Goal: Task Accomplishment & Management: Use online tool/utility

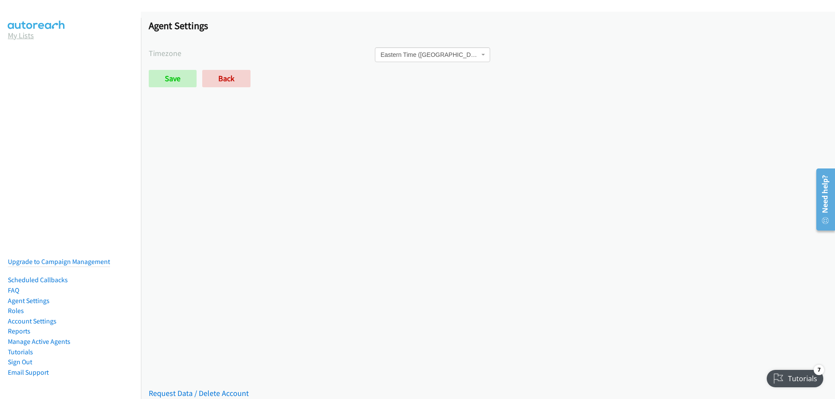
click at [23, 36] on link "My Lists" at bounding box center [21, 35] width 26 height 10
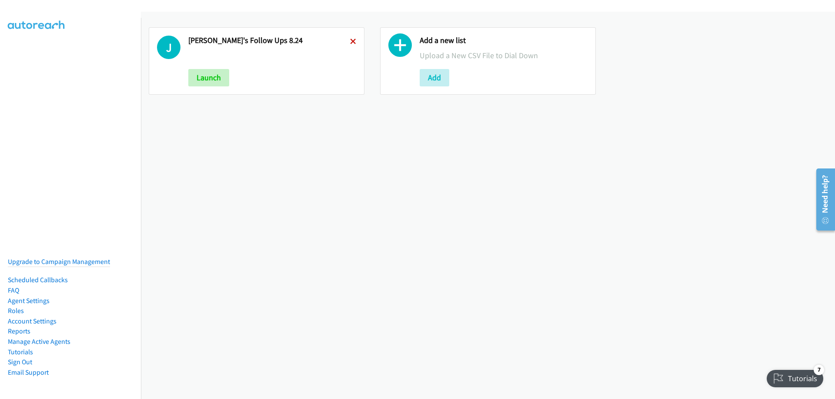
click at [350, 42] on icon at bounding box center [353, 42] width 6 height 6
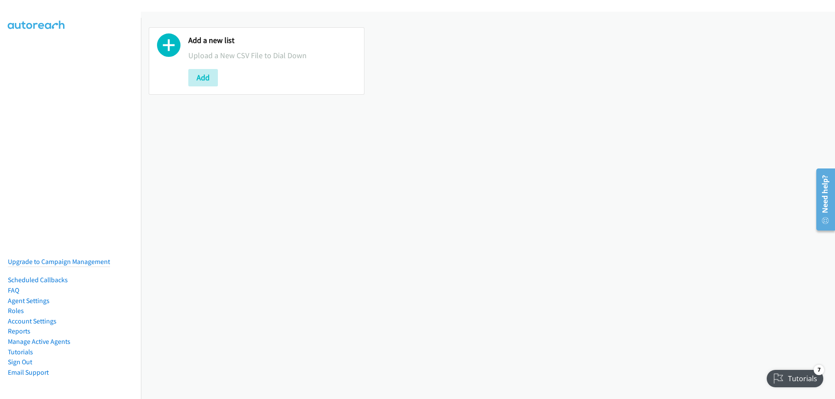
click at [218, 75] on div "Add" at bounding box center [272, 77] width 168 height 17
click at [205, 77] on button "Add" at bounding box center [203, 77] width 30 height 17
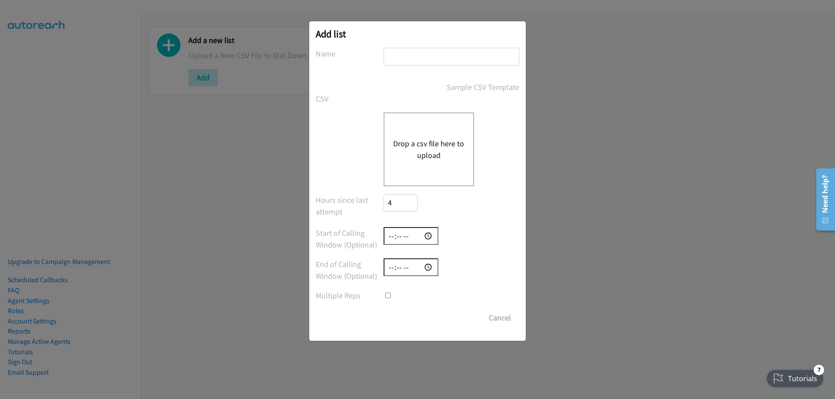
click at [413, 55] on input "text" at bounding box center [451, 57] width 136 height 18
type input "New leads 08.29"
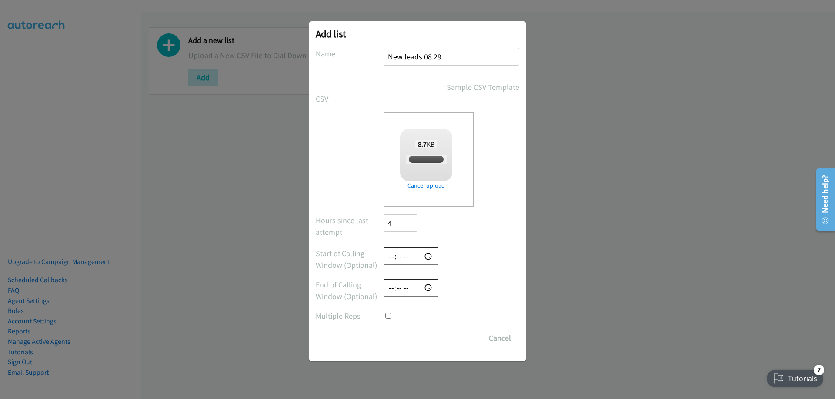
checkbox input "true"
click at [388, 256] on input "time" at bounding box center [410, 257] width 55 height 18
type input "16:30"
click at [412, 255] on input "time" at bounding box center [410, 257] width 55 height 18
type input "09:00"
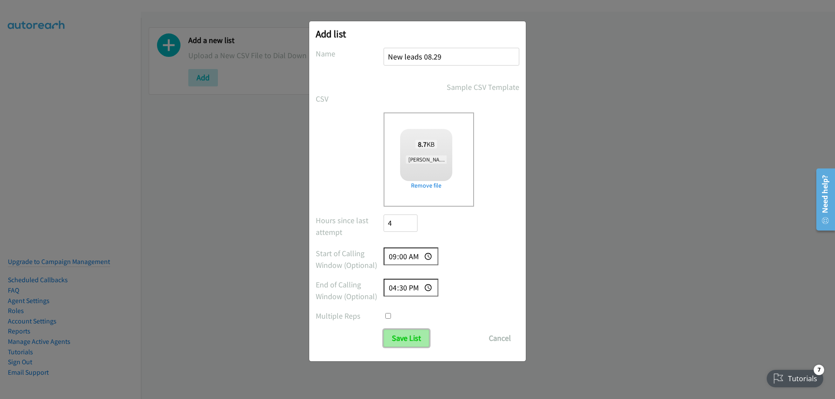
click at [404, 339] on input "Save List" at bounding box center [406, 338] width 46 height 17
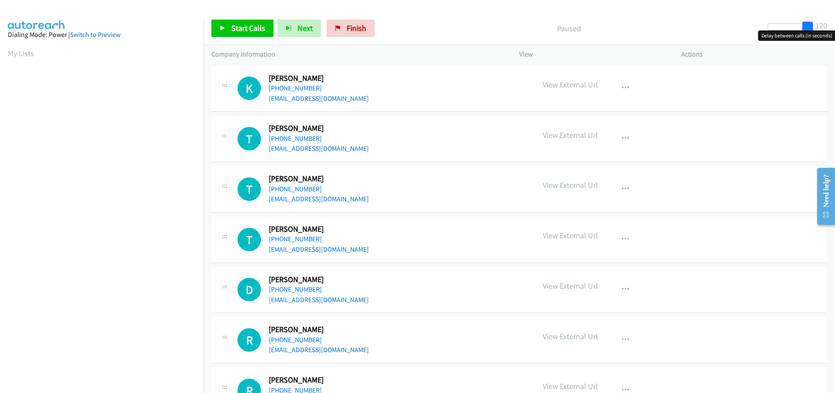
drag, startPoint x: 773, startPoint y: 23, endPoint x: 816, endPoint y: 29, distance: 43.4
click at [816, 29] on div "Start Calls Pause Next Finish Paused 120" at bounding box center [518, 28] width 631 height 33
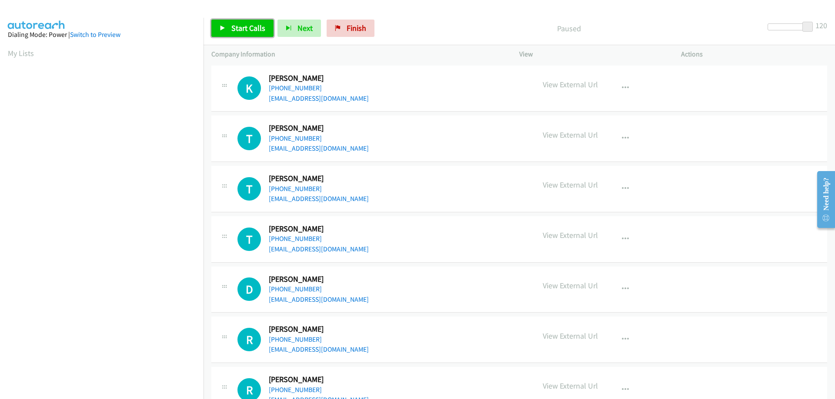
click at [237, 30] on span "Start Calls" at bounding box center [248, 28] width 34 height 10
click at [237, 22] on link "Pause" at bounding box center [235, 28] width 48 height 17
click at [233, 30] on span "Start Calls" at bounding box center [248, 28] width 34 height 10
click at [188, 65] on aside "Dialing Mode: Power | Switch to Preview My Lists" at bounding box center [101, 258] width 203 height 481
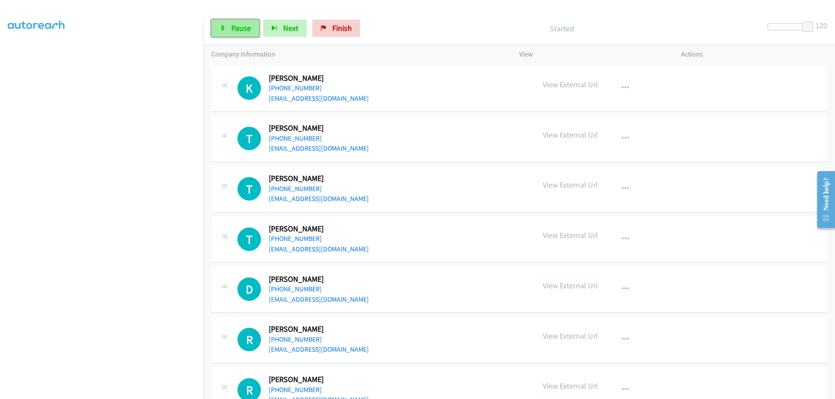
click at [220, 26] on icon at bounding box center [223, 29] width 6 height 6
click at [236, 27] on span "Start Calls" at bounding box center [248, 28] width 34 height 10
click at [229, 29] on link "Pause" at bounding box center [235, 28] width 48 height 17
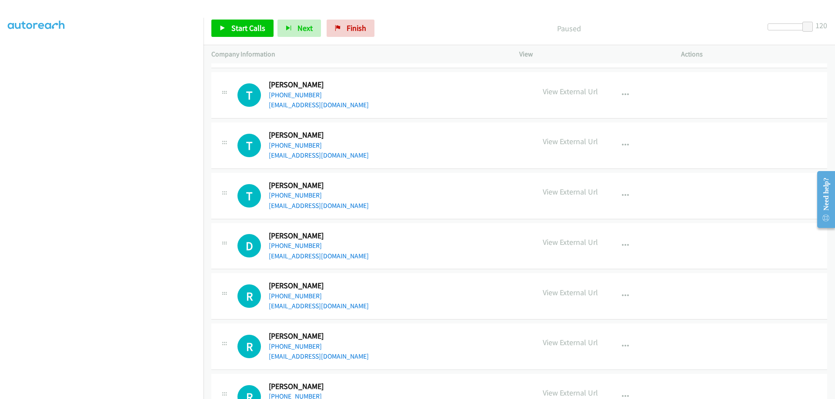
scroll to position [0, 0]
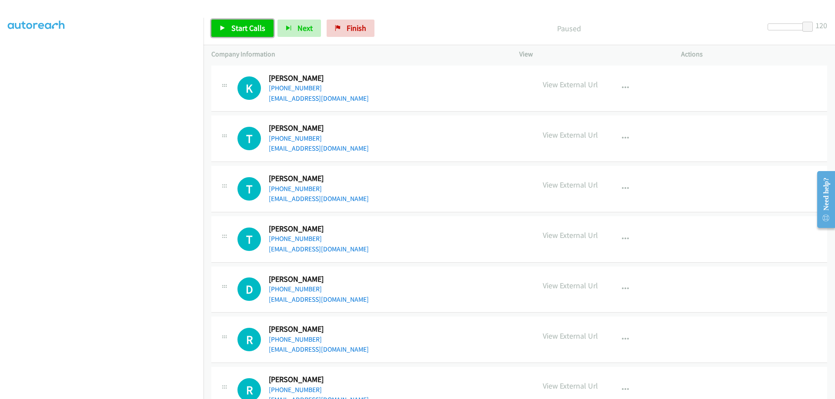
click at [246, 28] on span "Start Calls" at bounding box center [248, 28] width 34 height 10
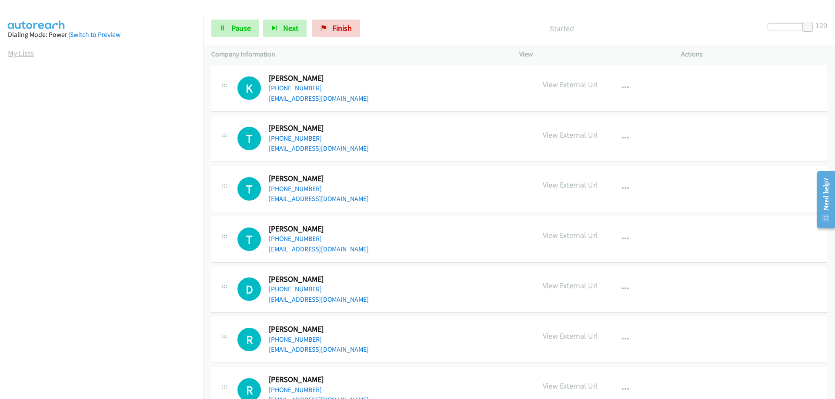
click at [16, 50] on link "My Lists" at bounding box center [21, 53] width 26 height 10
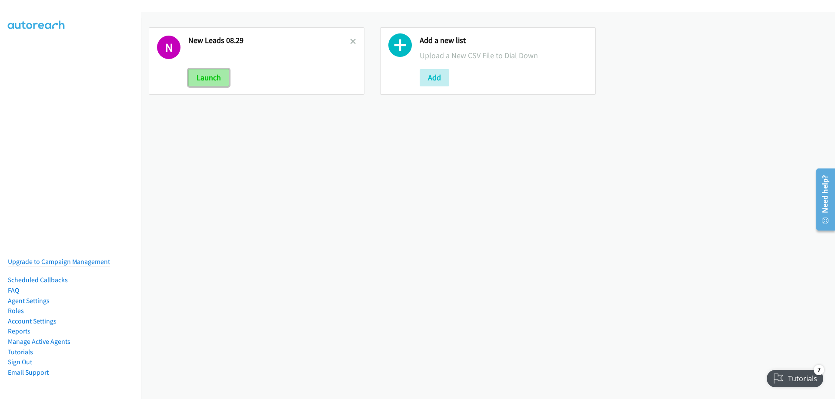
click at [216, 78] on button "Launch" at bounding box center [208, 77] width 41 height 17
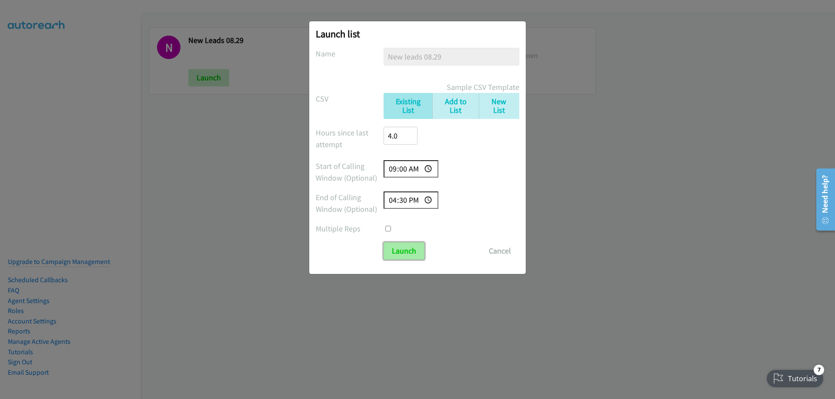
click at [408, 252] on input "Launch" at bounding box center [403, 251] width 41 height 17
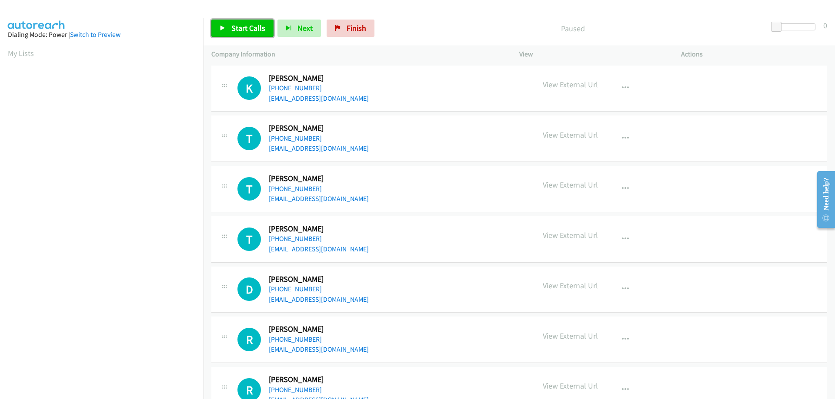
click at [226, 27] on link "Start Calls" at bounding box center [242, 28] width 62 height 17
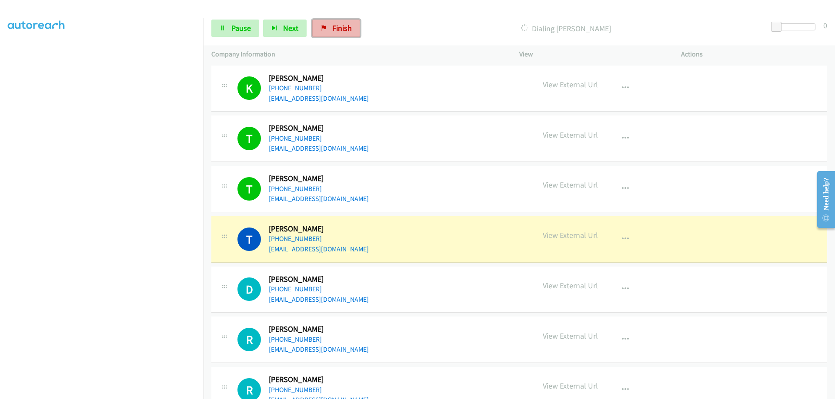
click at [336, 32] on span "Finish" at bounding box center [342, 28] width 20 height 10
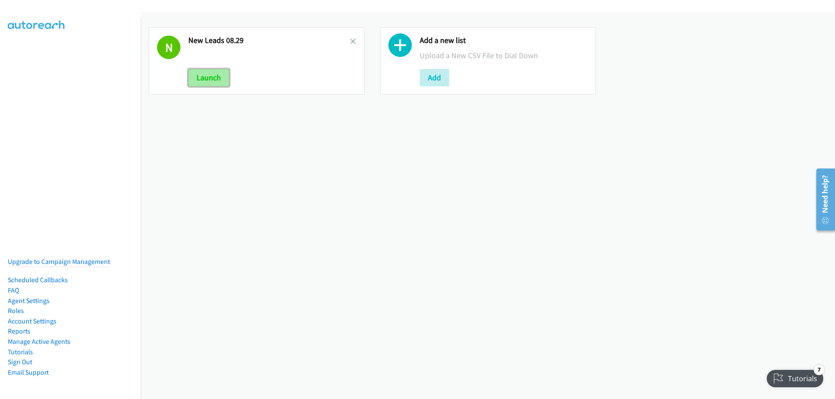
click at [206, 78] on button "Launch" at bounding box center [208, 77] width 41 height 17
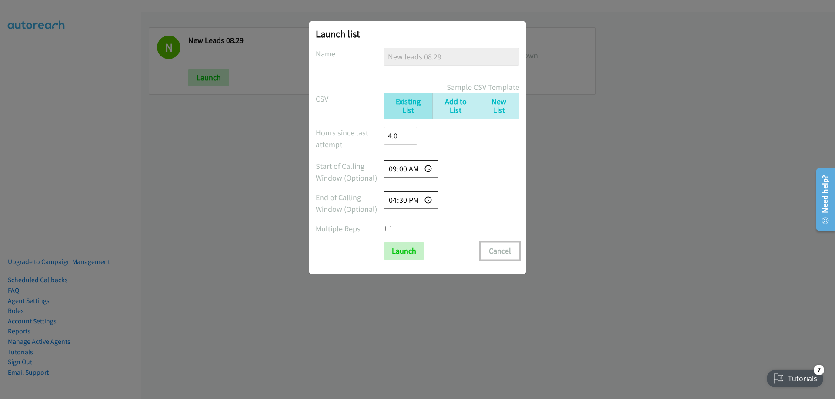
click at [499, 250] on button "Cancel" at bounding box center [499, 251] width 39 height 17
